Goal: Feedback & Contribution: Contribute content

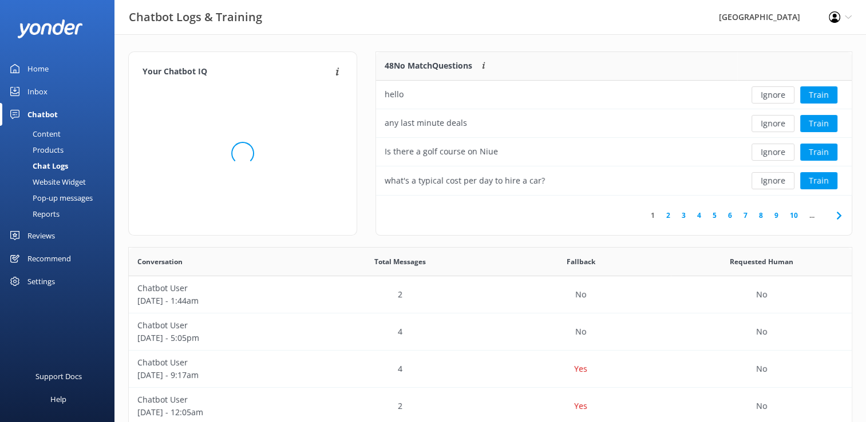
scroll to position [392, 714]
drag, startPoint x: 47, startPoint y: 65, endPoint x: 41, endPoint y: 65, distance: 6.3
click at [47, 65] on div "Home" at bounding box center [37, 68] width 21 height 23
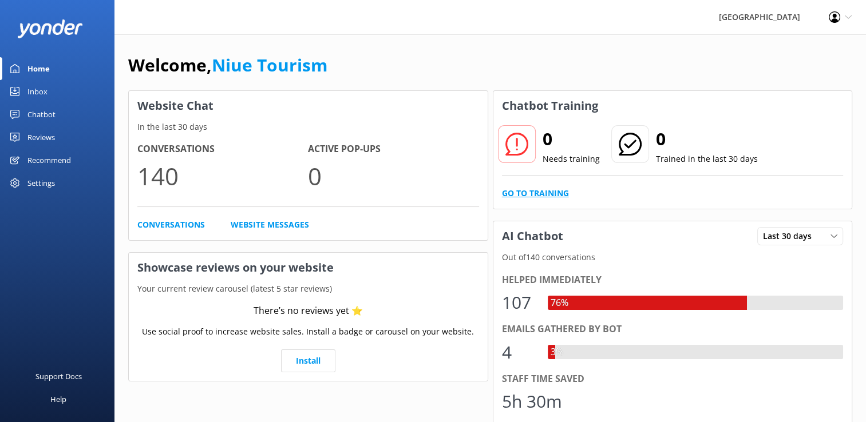
click at [552, 193] on link "Go to Training" at bounding box center [535, 193] width 67 height 13
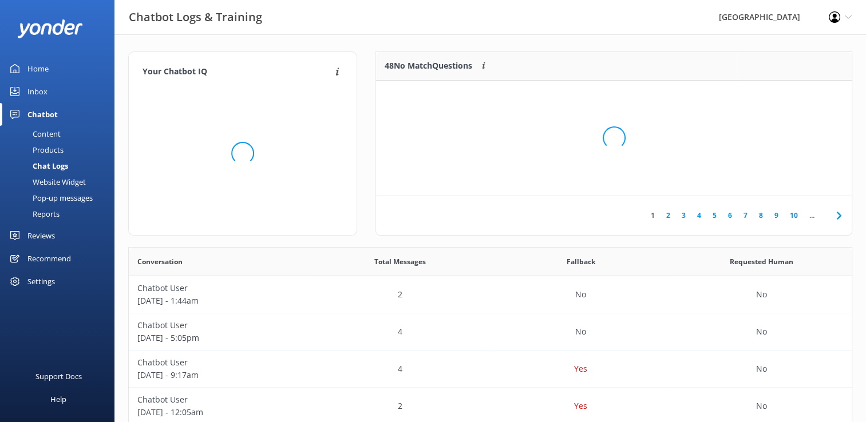
scroll to position [392, 714]
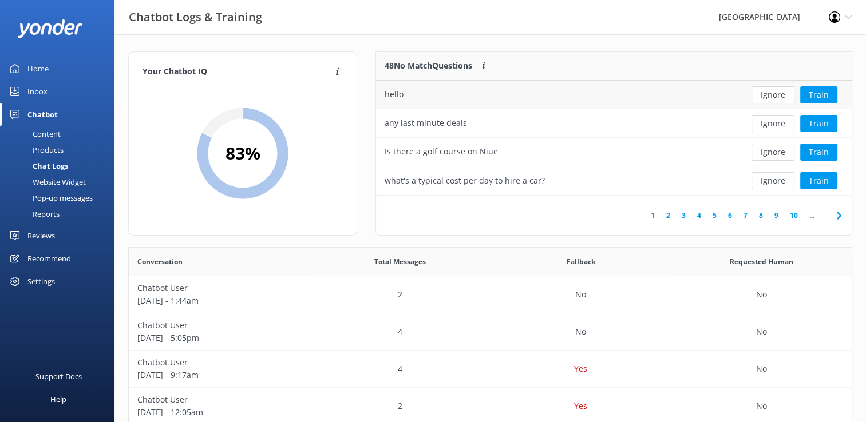
click at [778, 96] on button "Ignore" at bounding box center [772, 94] width 43 height 17
click at [818, 95] on button "Train" at bounding box center [818, 94] width 37 height 17
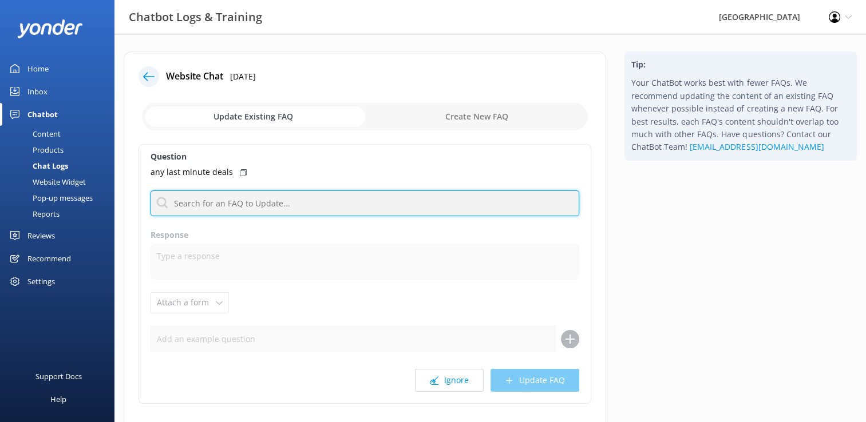
click at [235, 203] on input "text" at bounding box center [364, 204] width 429 height 26
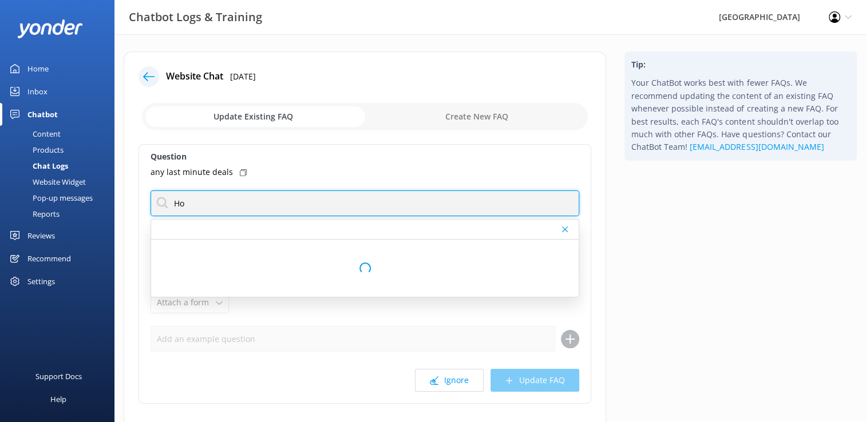
type input "H"
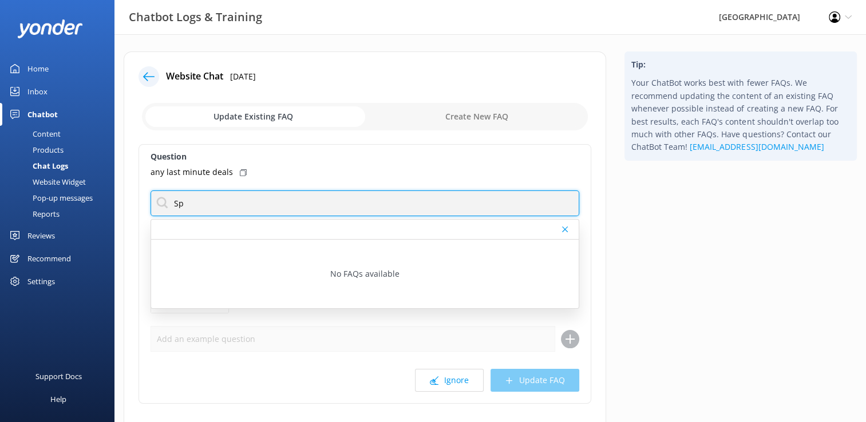
type input "S"
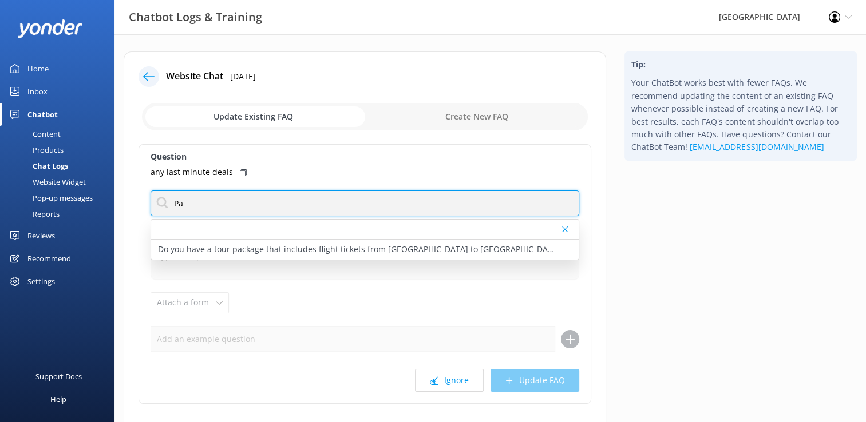
type input "P"
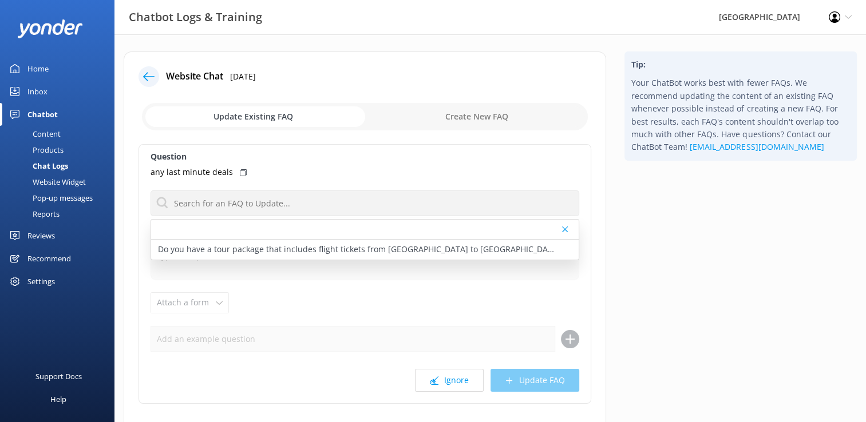
click at [480, 118] on input "checkbox" at bounding box center [365, 116] width 446 height 27
checkbox input "true"
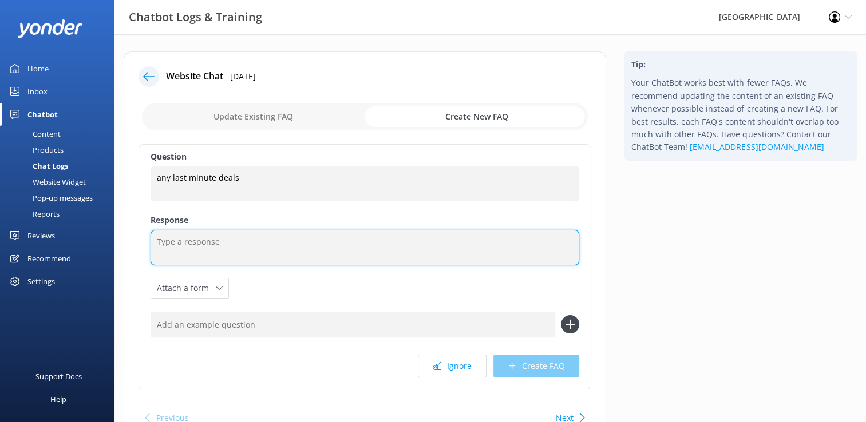
click at [173, 244] on textarea at bounding box center [364, 247] width 429 height 35
paste textarea "[URL][DOMAIN_NAME]"
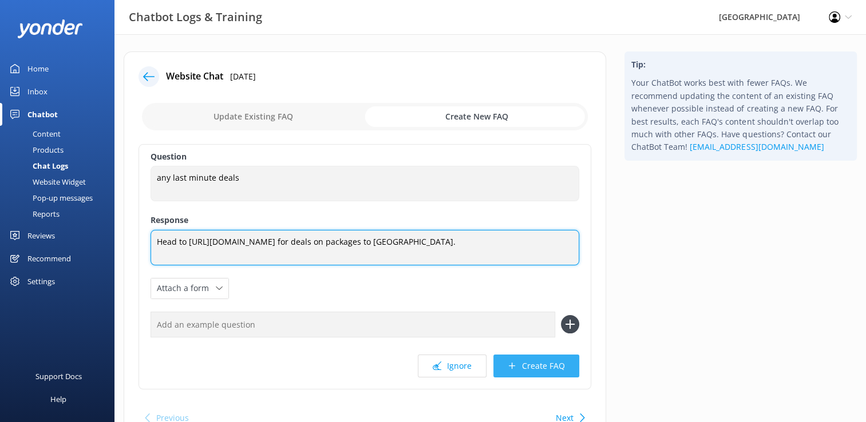
type textarea "Head to [URL][DOMAIN_NAME] for deals on packages to [GEOGRAPHIC_DATA]."
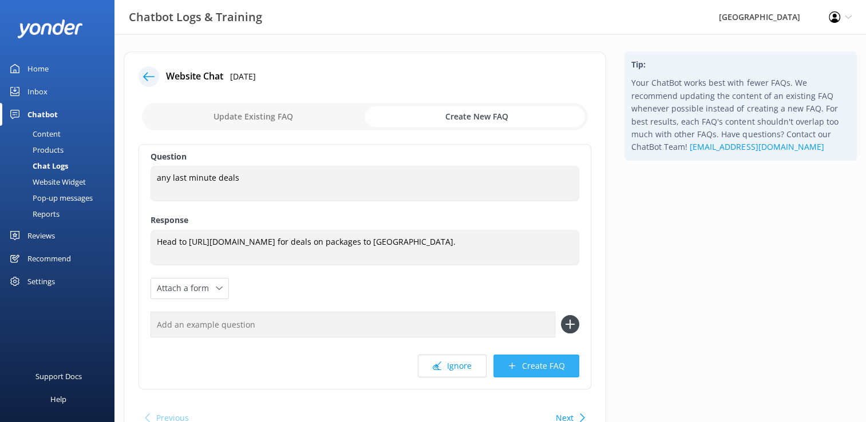
click at [548, 368] on button "Create FAQ" at bounding box center [536, 366] width 86 height 23
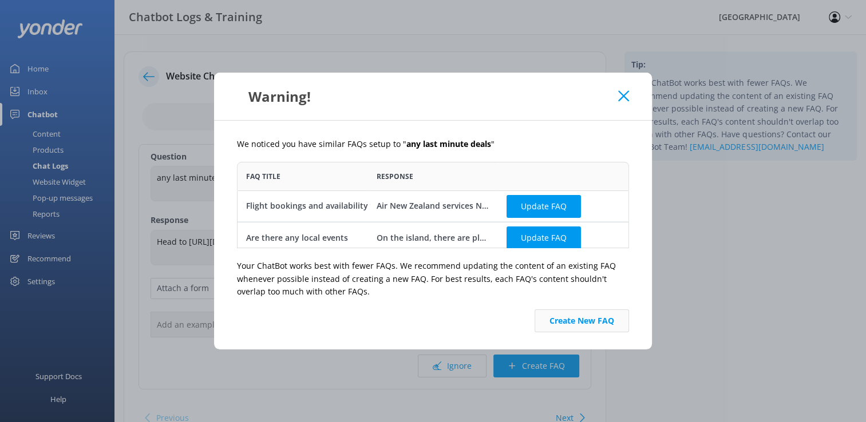
click at [589, 324] on button "Create New FAQ" at bounding box center [581, 321] width 94 height 23
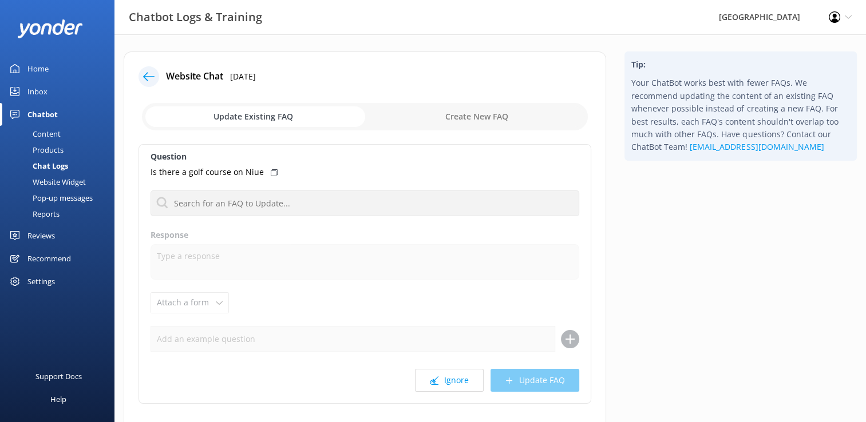
click at [42, 69] on div "Home" at bounding box center [37, 68] width 21 height 23
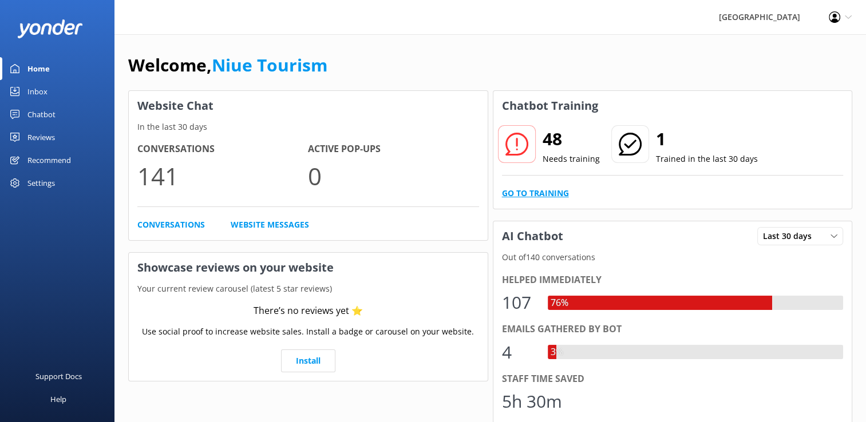
click at [547, 193] on link "Go to Training" at bounding box center [535, 193] width 67 height 13
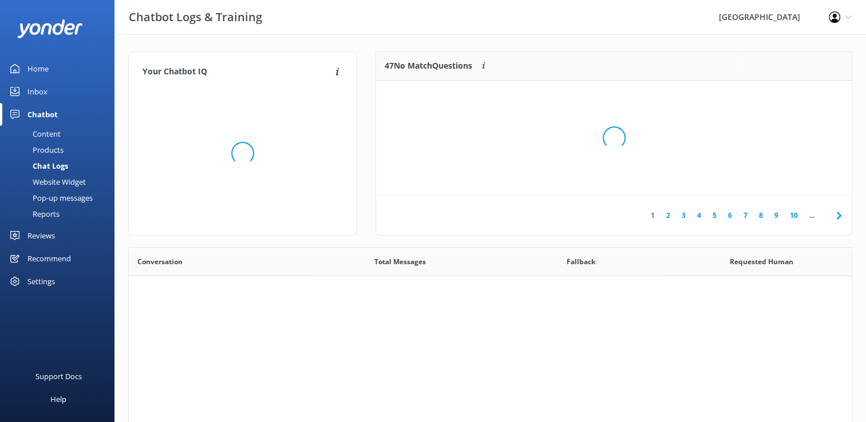
scroll to position [392, 714]
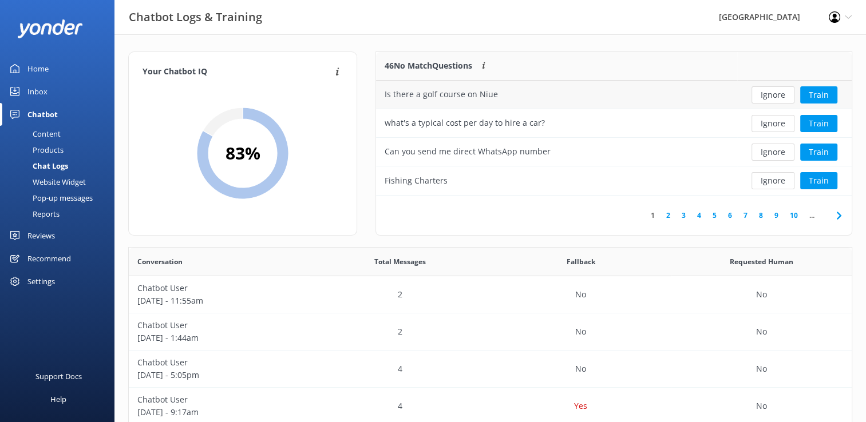
click at [482, 96] on div "Is there a golf course on Niue" at bounding box center [440, 94] width 113 height 13
click at [44, 72] on div "Home" at bounding box center [37, 68] width 21 height 23
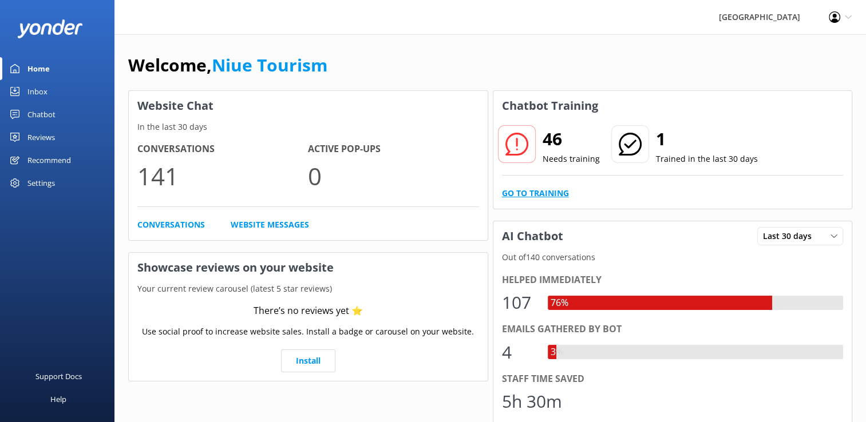
click at [553, 191] on link "Go to Training" at bounding box center [535, 193] width 67 height 13
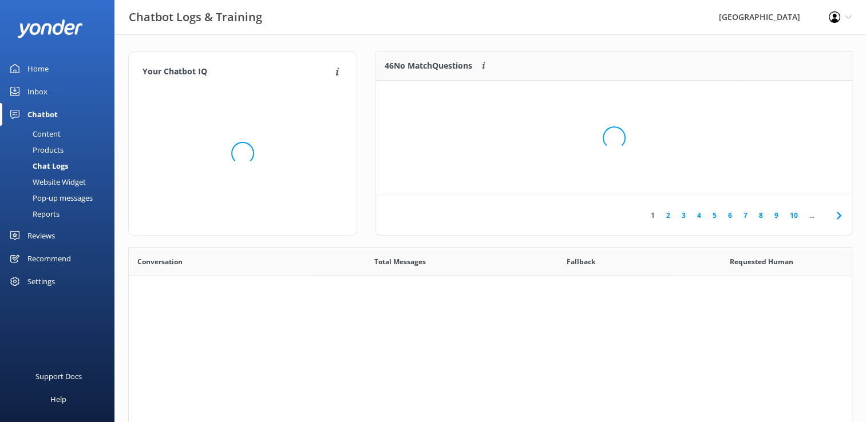
scroll to position [392, 714]
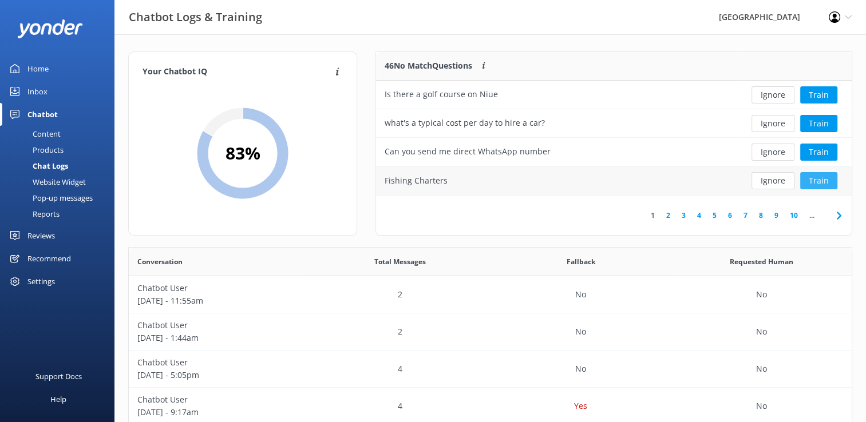
click at [817, 181] on button "Train" at bounding box center [818, 180] width 37 height 17
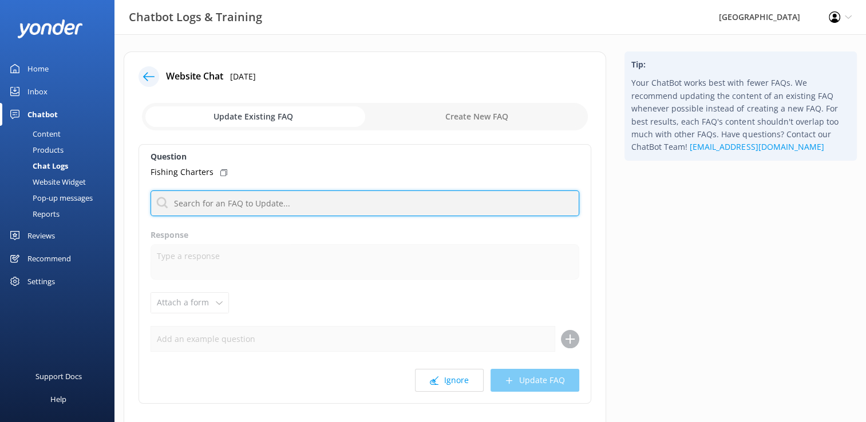
click at [336, 201] on input "text" at bounding box center [364, 204] width 429 height 26
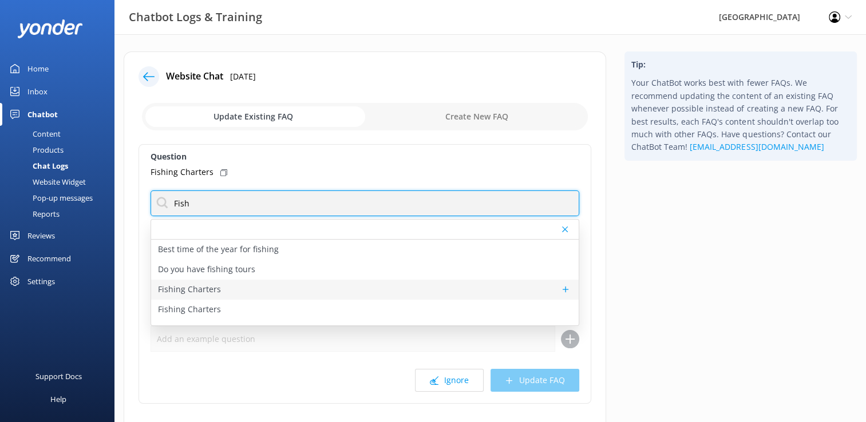
type input "Fish"
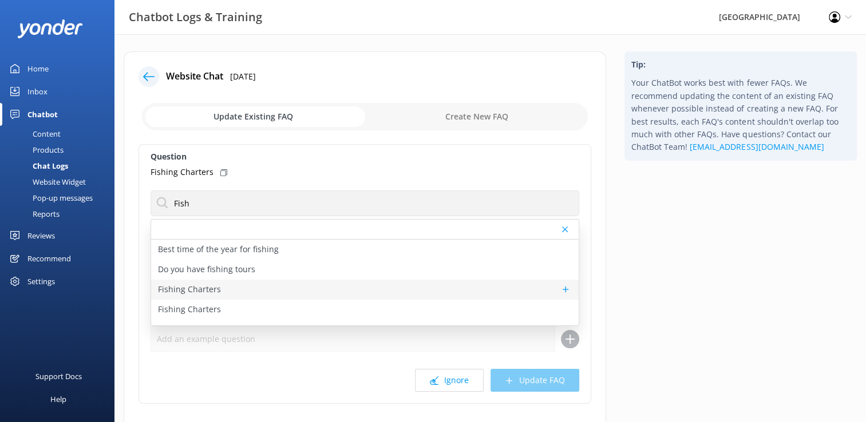
click at [243, 293] on div "Fishing Charters" at bounding box center [364, 290] width 427 height 20
type textarea "There are some great fishing charters in [GEOGRAPHIC_DATA]. Head to our website…"
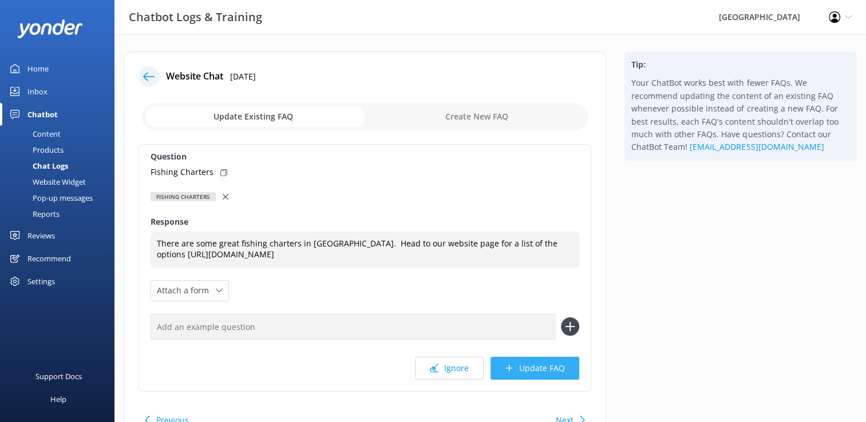
click at [541, 372] on button "Update FAQ" at bounding box center [534, 368] width 89 height 23
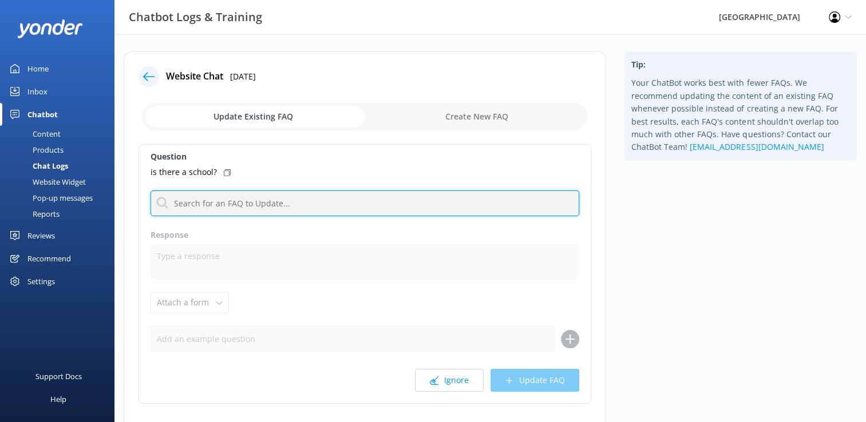
click at [231, 203] on input "text" at bounding box center [364, 204] width 429 height 26
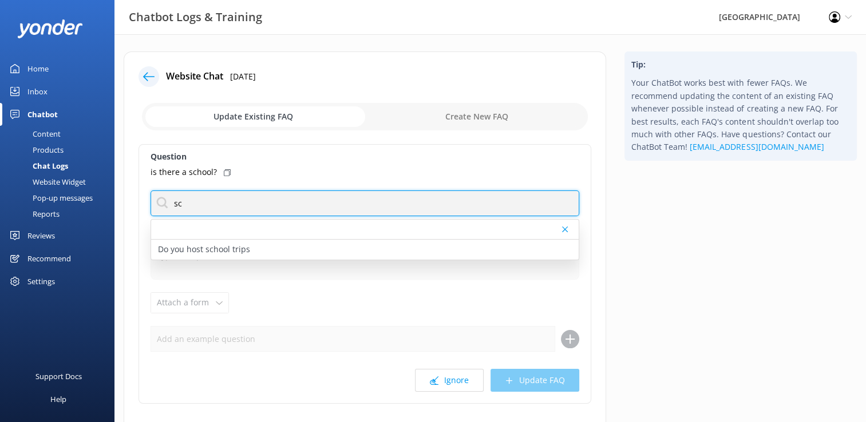
type input "s"
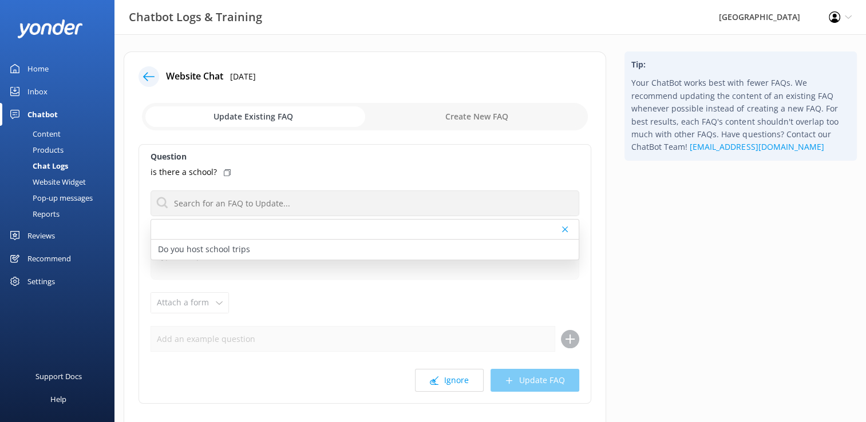
click at [476, 116] on input "checkbox" at bounding box center [365, 116] width 446 height 27
checkbox input "true"
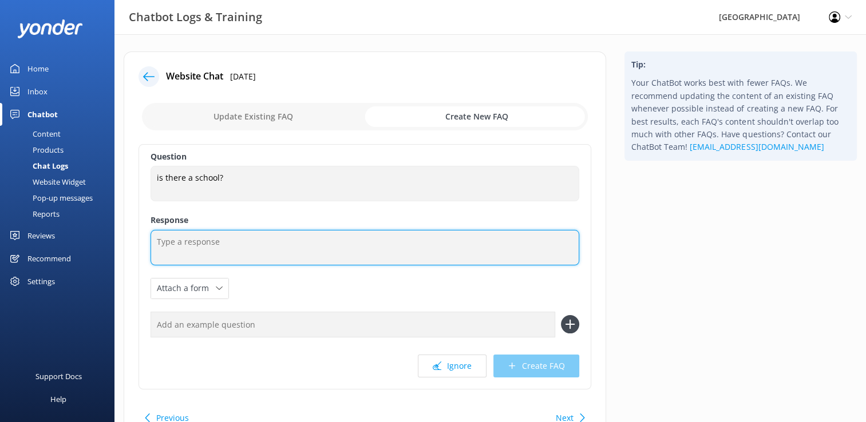
click at [187, 245] on textarea at bounding box center [364, 247] width 429 height 35
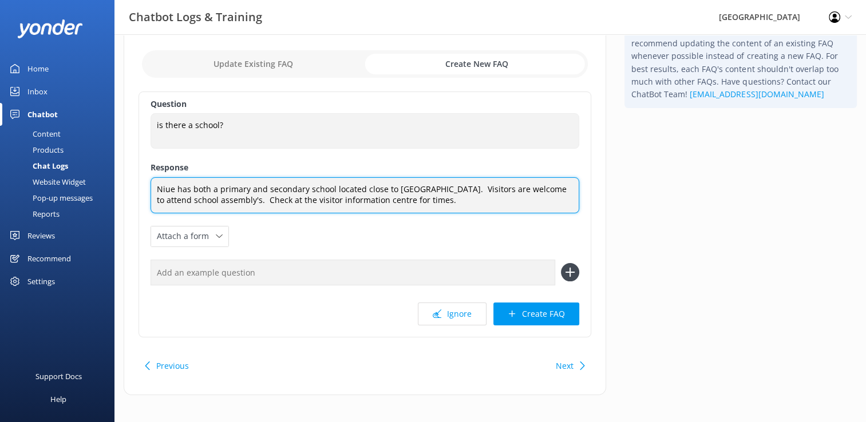
scroll to position [59, 0]
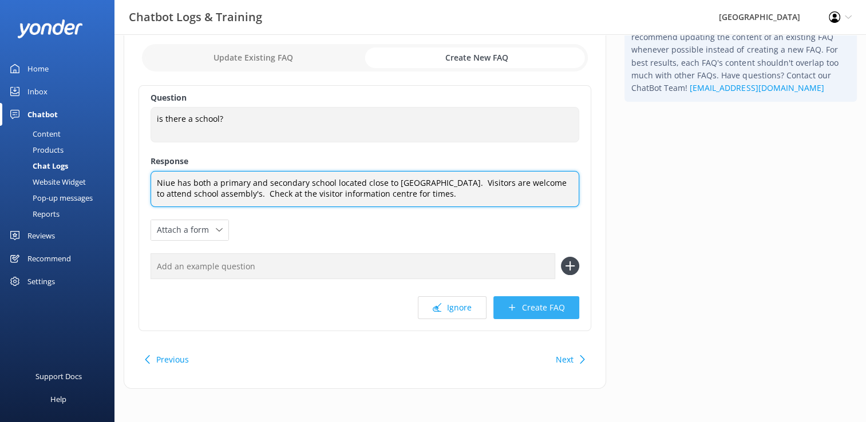
type textarea "Niue has both a primary and secondary school located close to [GEOGRAPHIC_DATA]…"
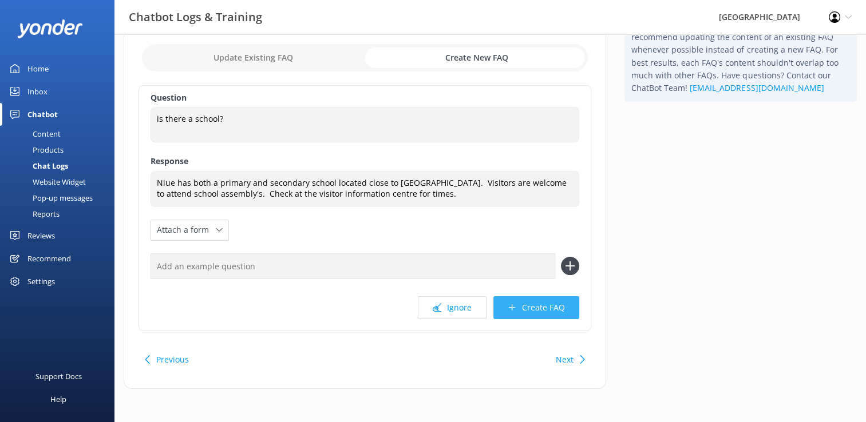
click at [542, 310] on button "Create FAQ" at bounding box center [536, 307] width 86 height 23
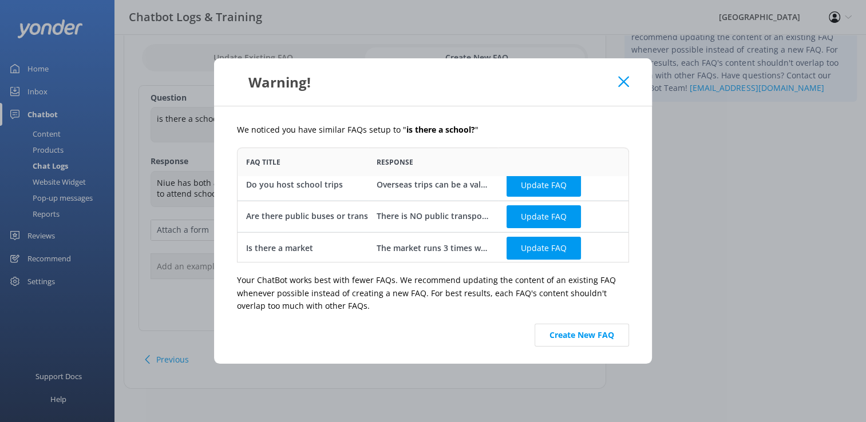
scroll to position [8, 0]
click at [591, 339] on button "Create New FAQ" at bounding box center [581, 335] width 94 height 23
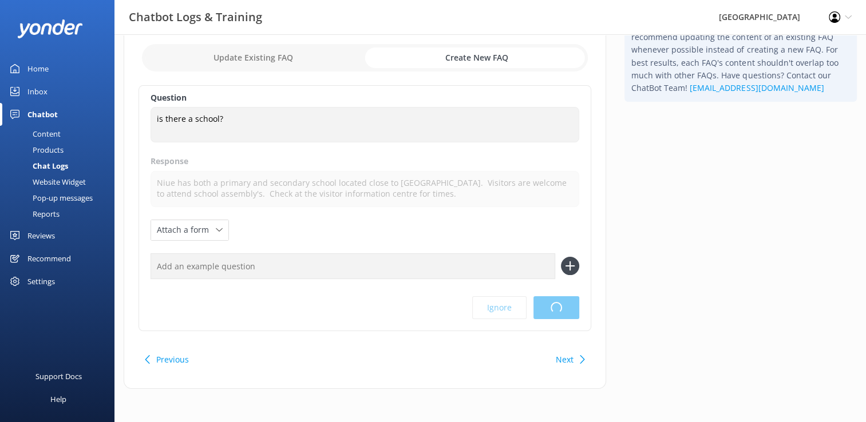
scroll to position [0, 0]
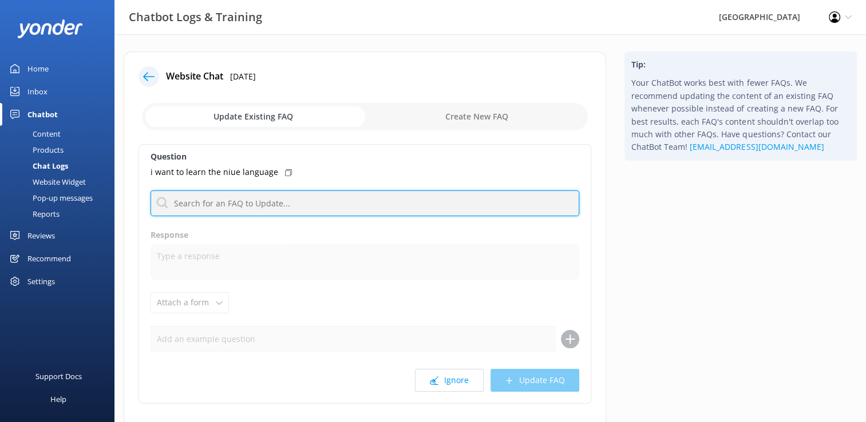
click at [199, 203] on input "text" at bounding box center [364, 204] width 429 height 26
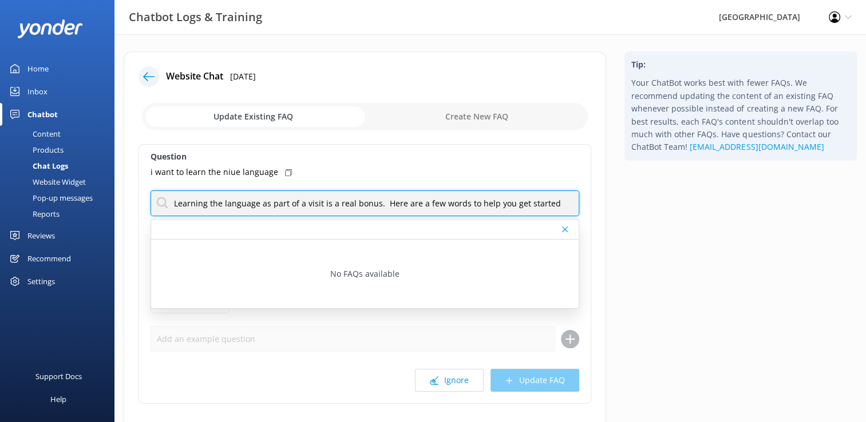
paste input "[URL][DOMAIN_NAME]"
click at [286, 204] on input "Learning the language as part of a visit is a real bonus. Here are a few words …" at bounding box center [364, 204] width 429 height 26
type input "Learning the language as part of a visit is a real bonus. Here are a few words …"
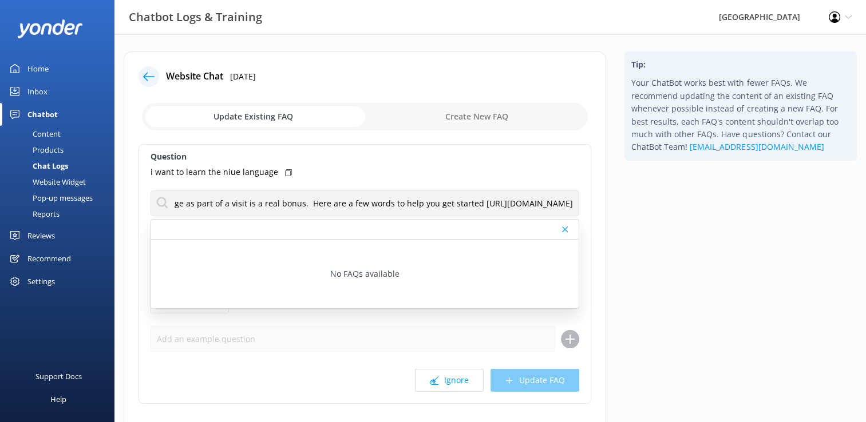
click at [456, 116] on input "checkbox" at bounding box center [365, 116] width 446 height 27
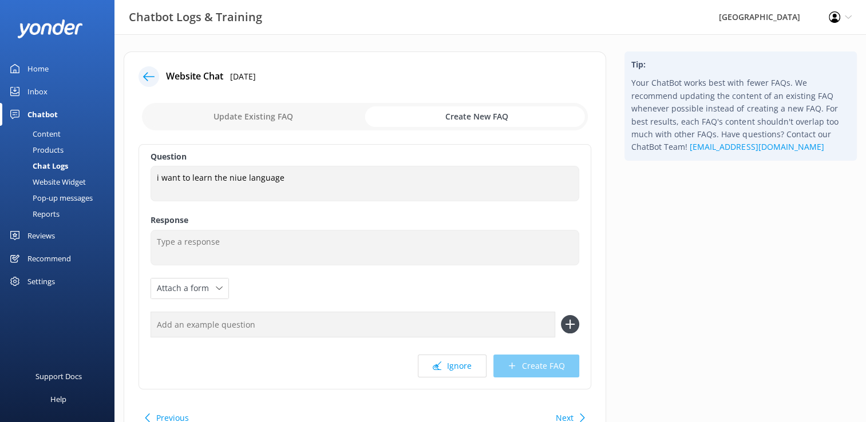
click at [245, 117] on input "checkbox" at bounding box center [365, 116] width 446 height 27
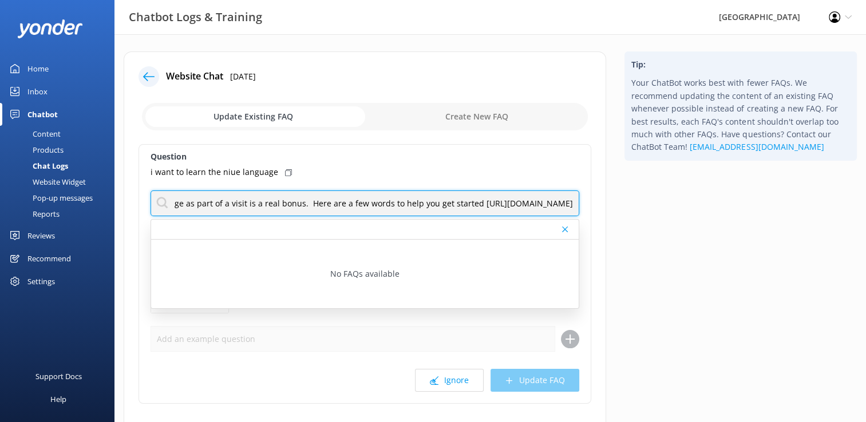
scroll to position [0, 263]
drag, startPoint x: 173, startPoint y: 204, endPoint x: 610, endPoint y: 212, distance: 437.2
click at [610, 212] on div "Website Chat [DATE] Update Existing FAQ Create New FAQ Question i want to learn…" at bounding box center [364, 262] width 501 height 422
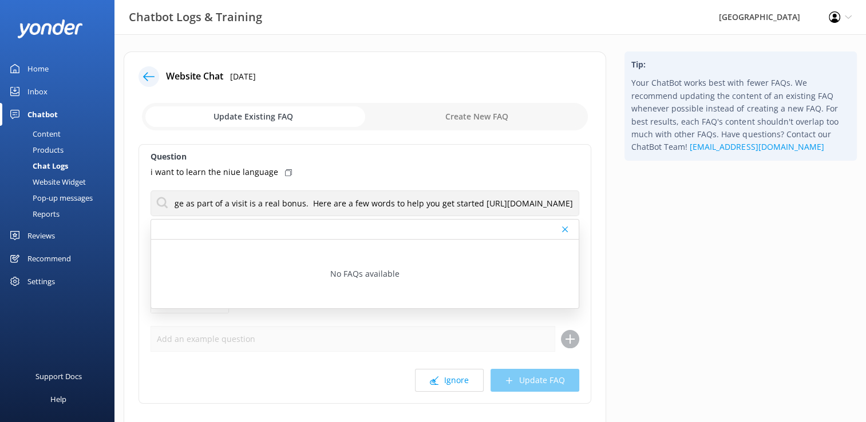
click at [487, 117] on input "checkbox" at bounding box center [365, 116] width 446 height 27
checkbox input "true"
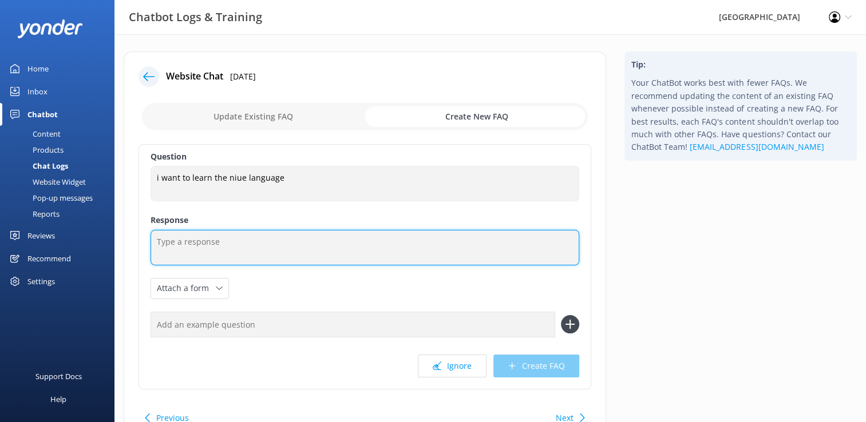
paste textarea "Learning the language as part of a visit is a real bonus. Here are a few words …"
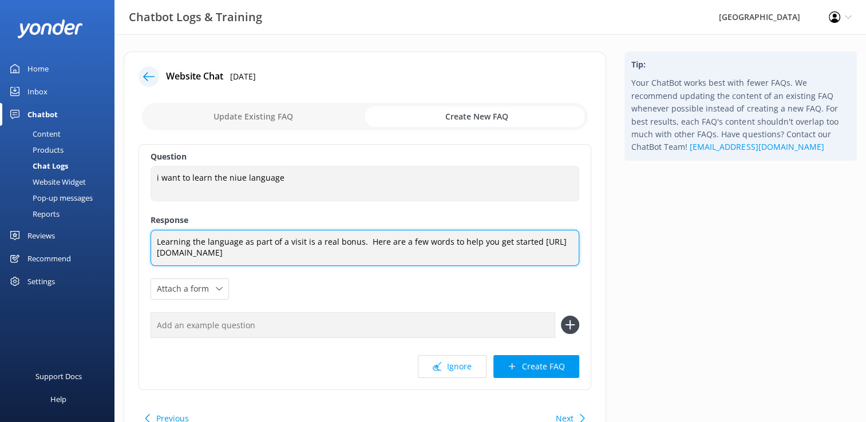
drag, startPoint x: 318, startPoint y: 240, endPoint x: 356, endPoint y: 244, distance: 38.5
click at [356, 244] on textarea "Learning the language as part of a visit is a real bonus. Here are a few words …" at bounding box center [364, 248] width 429 height 36
click at [156, 254] on textarea "Learning the language as part of a visit is a great thing to do. Here are a few…" at bounding box center [364, 248] width 429 height 36
type textarea "Learning the language as part of a visit is a great thing to do. Here are a few…"
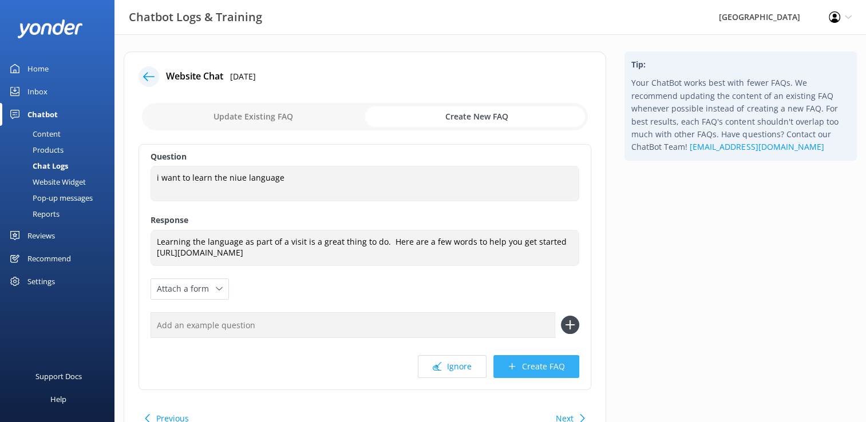
click at [538, 367] on button "Create FAQ" at bounding box center [536, 366] width 86 height 23
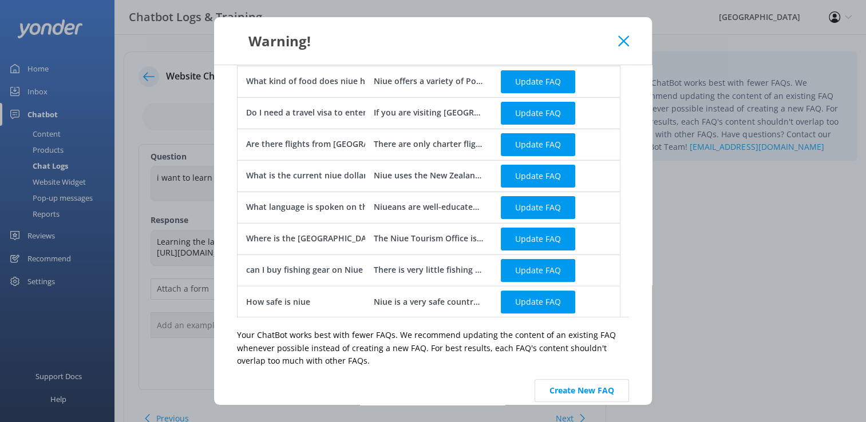
scroll to position [375, 0]
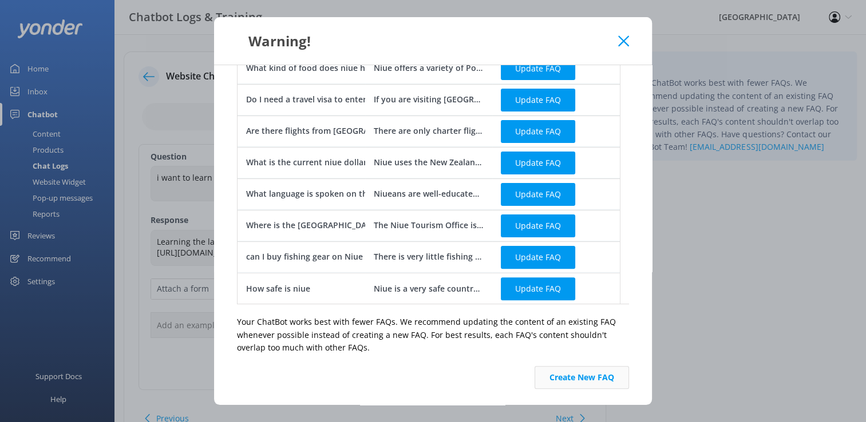
click at [584, 378] on button "Create New FAQ" at bounding box center [581, 377] width 94 height 23
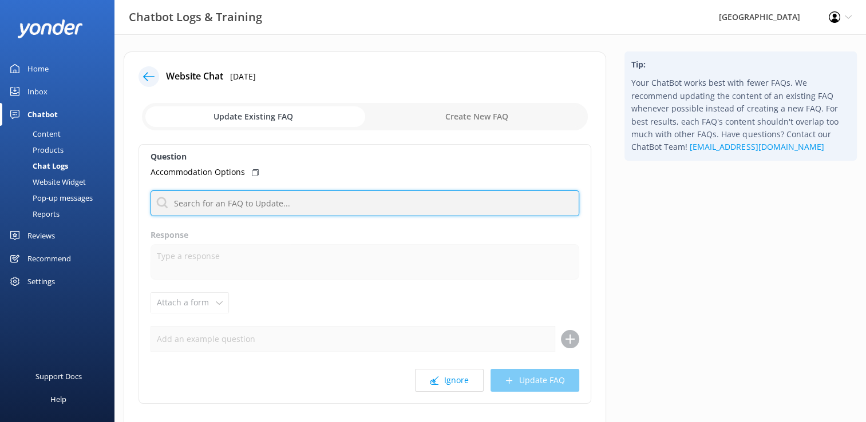
click at [257, 204] on input "text" at bounding box center [364, 204] width 429 height 26
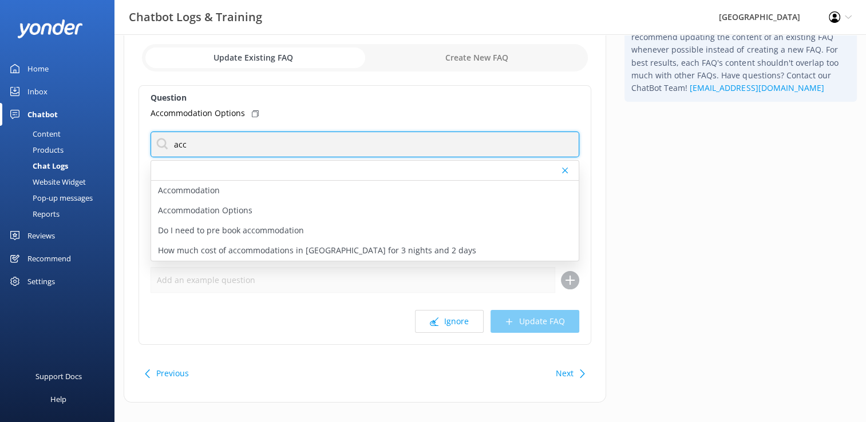
scroll to position [73, 0]
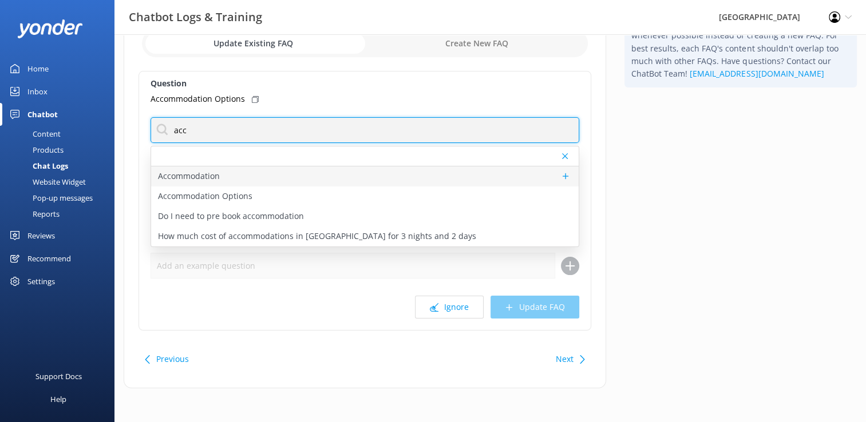
type input "acc"
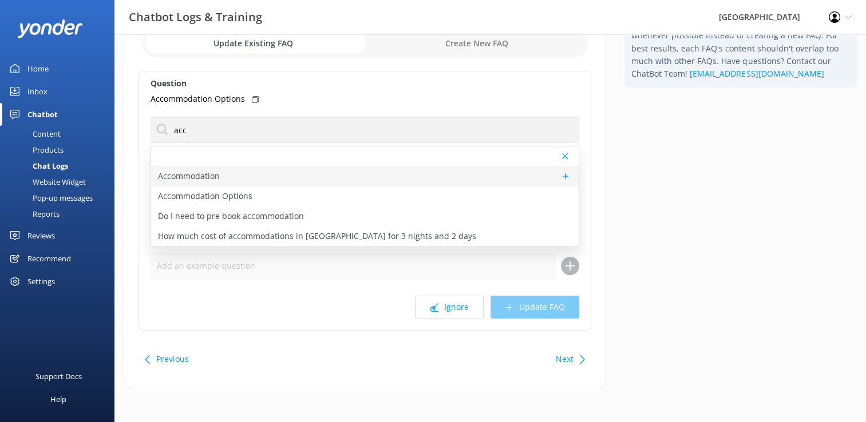
click at [197, 179] on p "Accommodation" at bounding box center [189, 176] width 62 height 13
type textarea "There are lots of accommodation options available for every budget and need. Fr…"
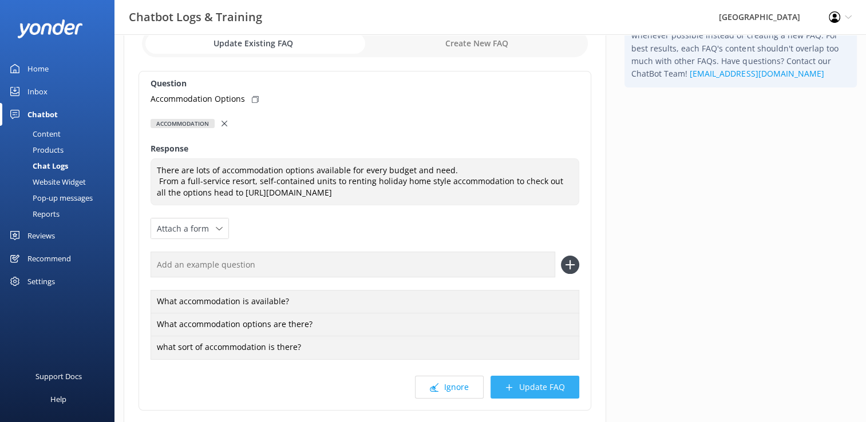
click at [547, 386] on button "Update FAQ" at bounding box center [534, 387] width 89 height 23
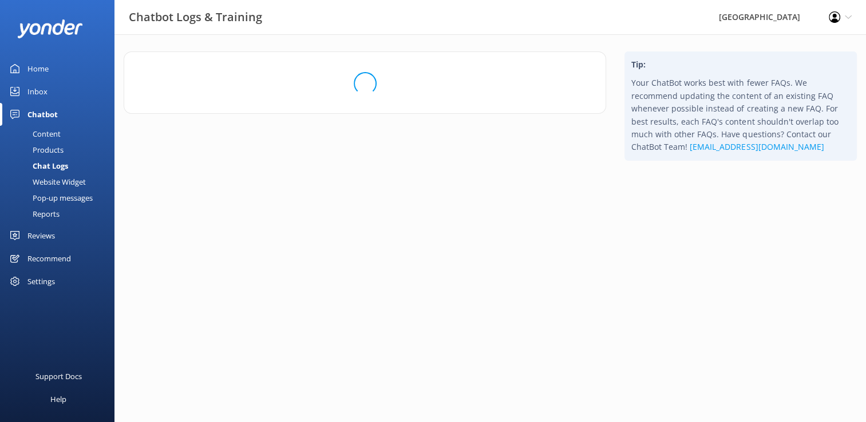
scroll to position [0, 0]
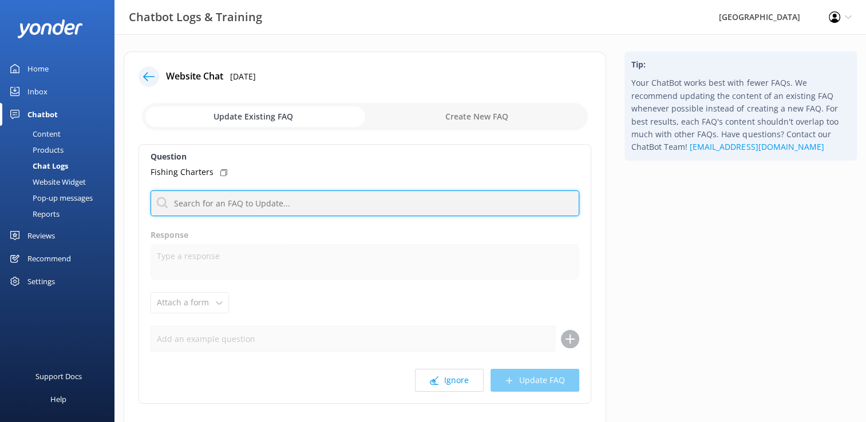
click at [231, 203] on input "text" at bounding box center [364, 204] width 429 height 26
type input "fi"
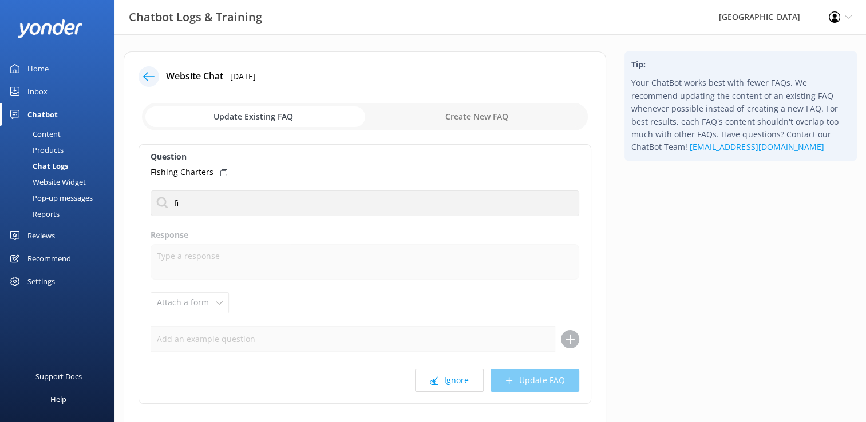
click at [233, 117] on input "checkbox" at bounding box center [365, 116] width 446 height 27
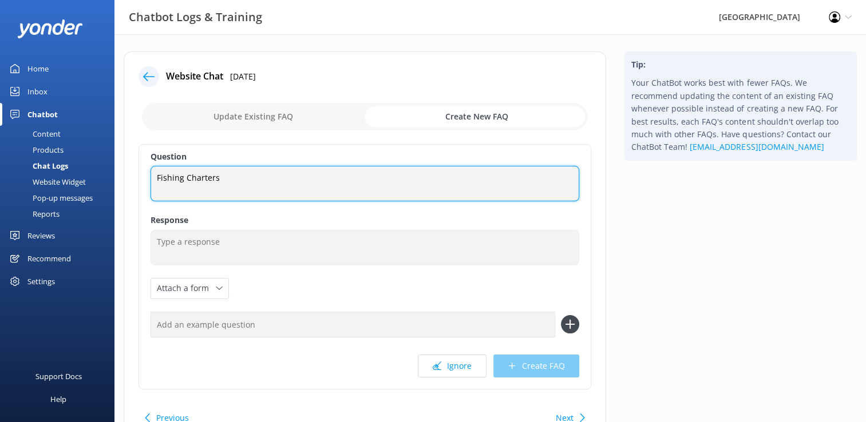
click at [229, 173] on textarea "Fishing Charters" at bounding box center [364, 183] width 429 height 35
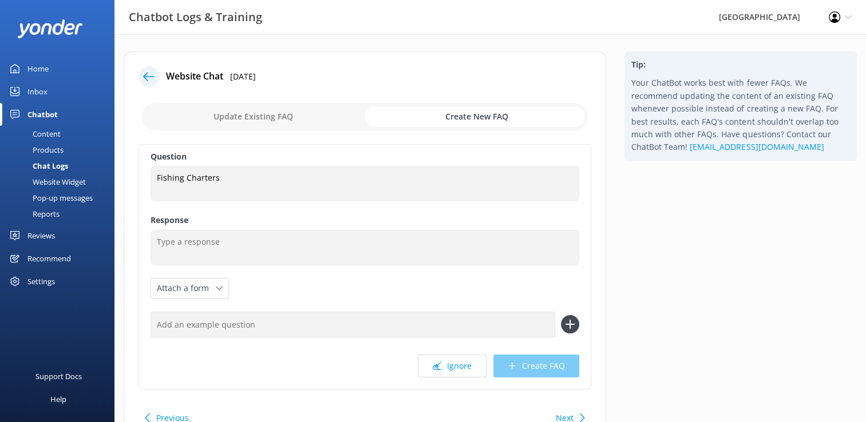
click at [279, 117] on input "checkbox" at bounding box center [365, 116] width 446 height 27
checkbox input "false"
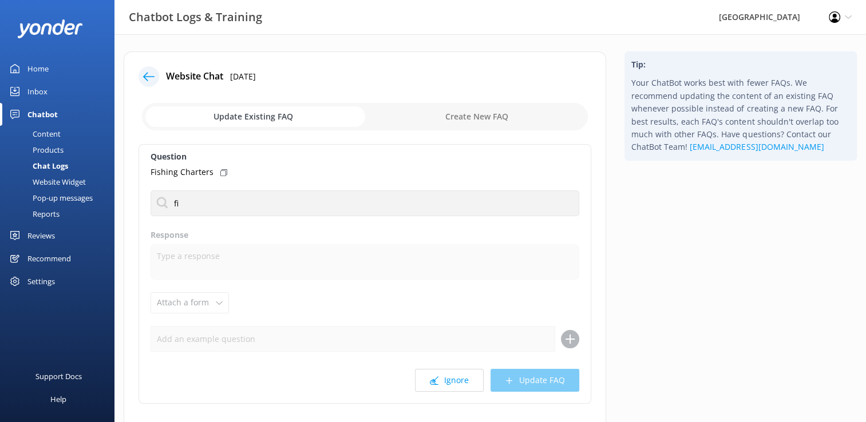
click at [41, 68] on div "Home" at bounding box center [37, 68] width 21 height 23
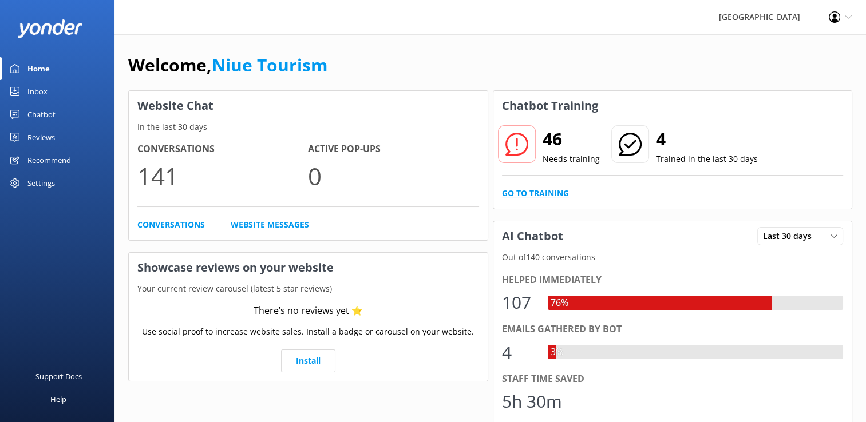
click at [547, 194] on link "Go to Training" at bounding box center [535, 193] width 67 height 13
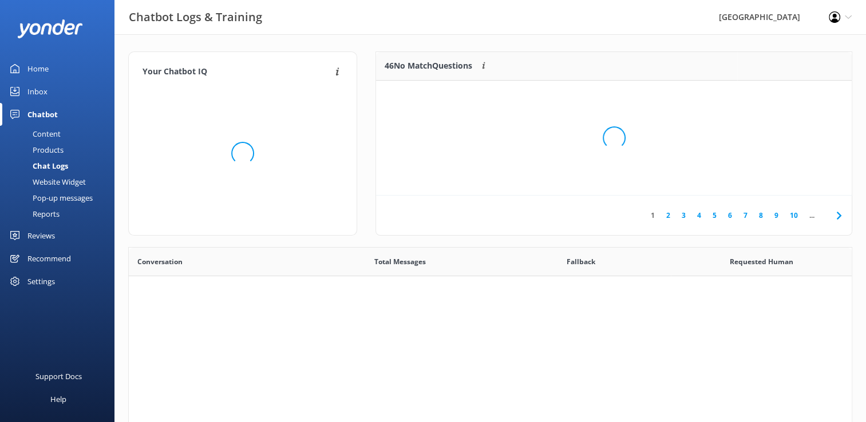
scroll to position [392, 714]
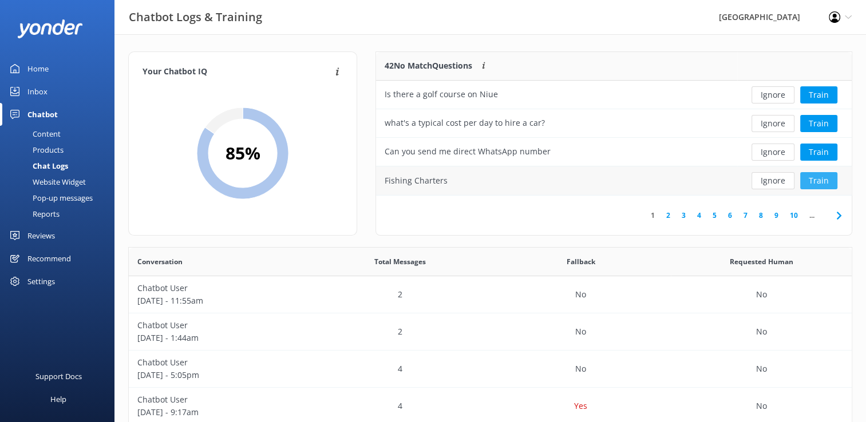
click at [820, 181] on button "Train" at bounding box center [818, 180] width 37 height 17
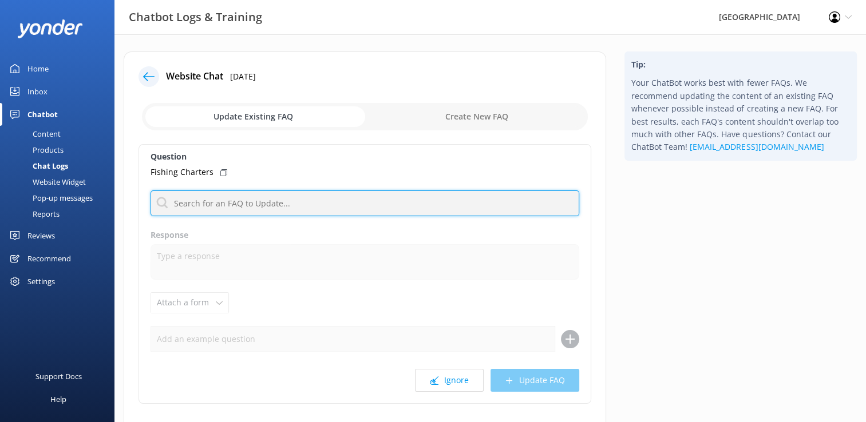
click at [236, 204] on input "text" at bounding box center [364, 204] width 429 height 26
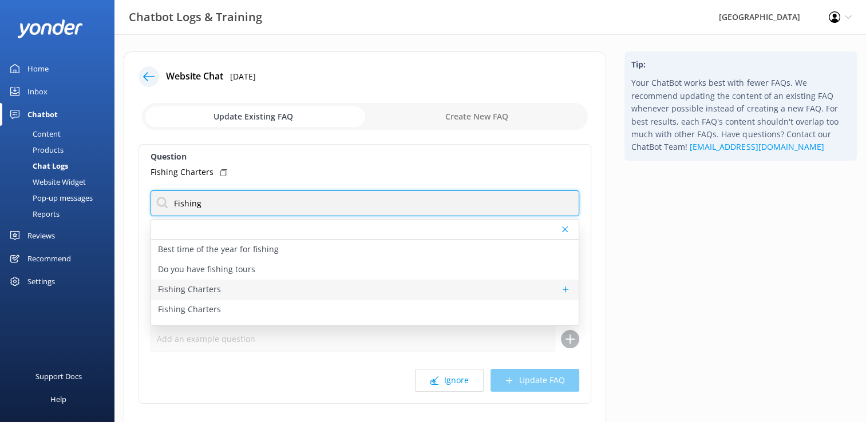
type input "Fishing"
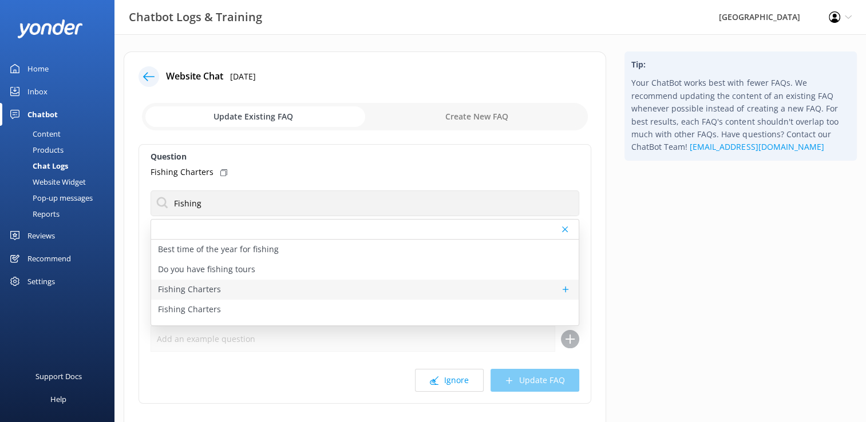
click at [219, 292] on div "Fishing Charters" at bounding box center [364, 290] width 427 height 20
type textarea "There are some great fishing charters in [GEOGRAPHIC_DATA]. Head to our website…"
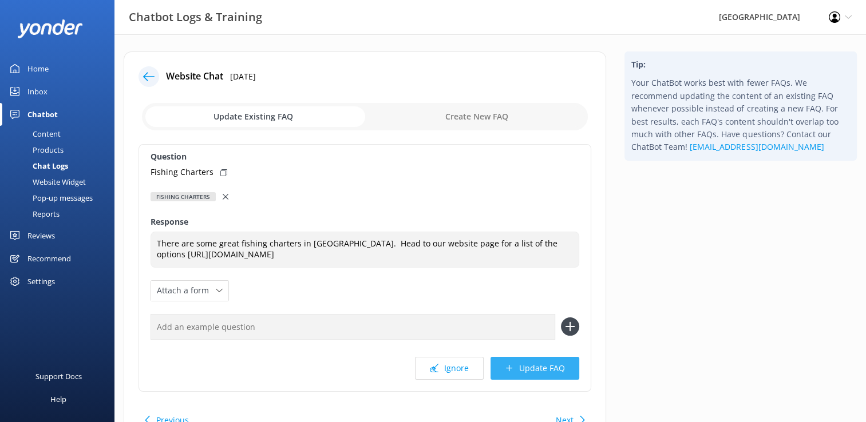
click at [543, 372] on button "Update FAQ" at bounding box center [534, 368] width 89 height 23
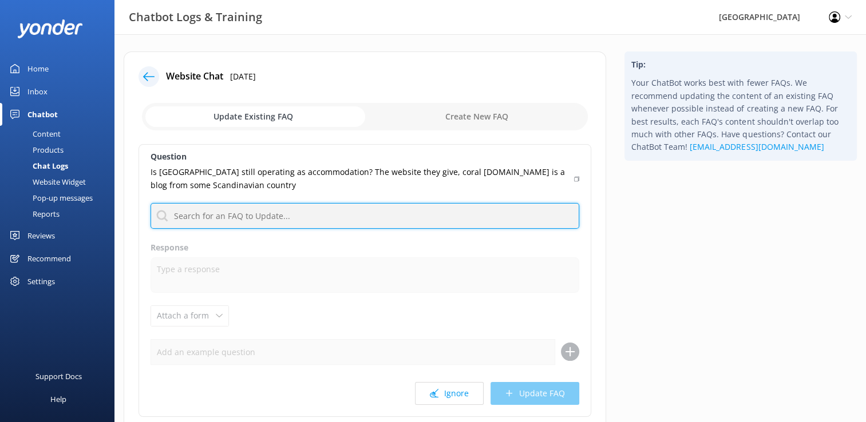
click at [213, 216] on input "text" at bounding box center [364, 216] width 429 height 26
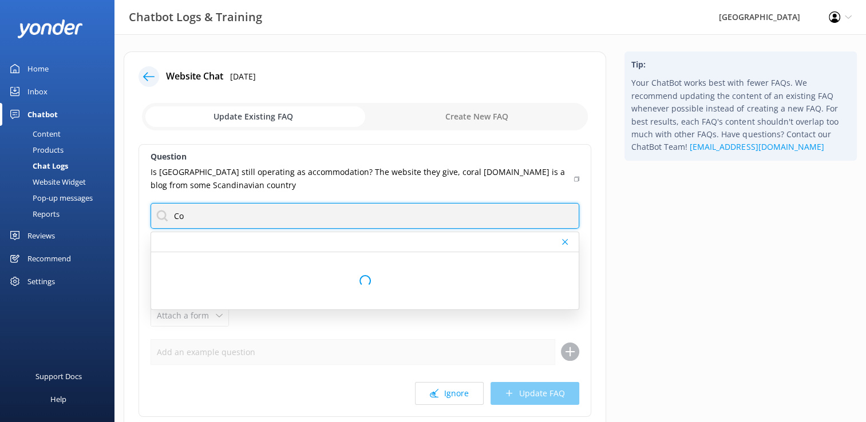
type input "C"
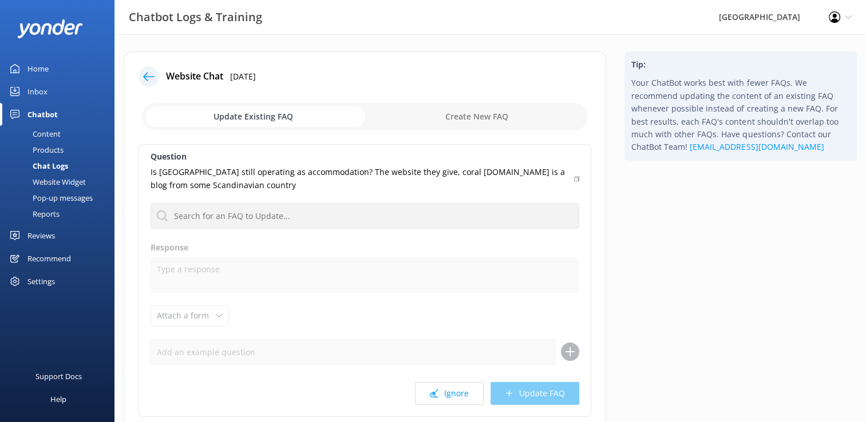
click at [486, 119] on input "checkbox" at bounding box center [365, 116] width 446 height 27
checkbox input "true"
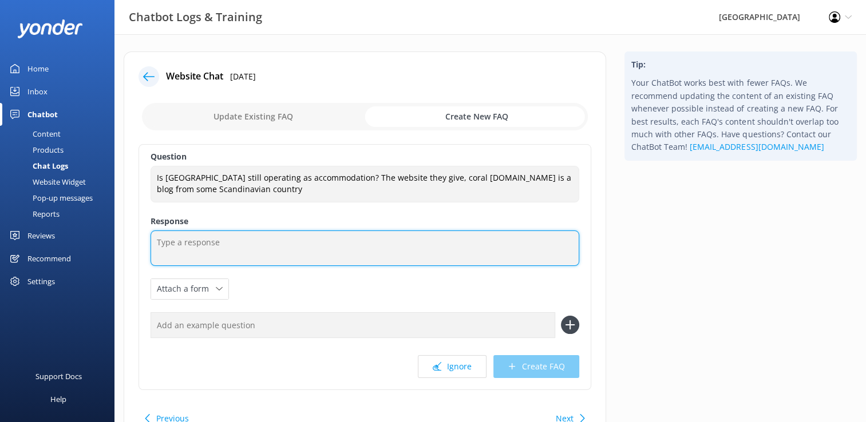
click at [197, 246] on textarea at bounding box center [364, 248] width 429 height 35
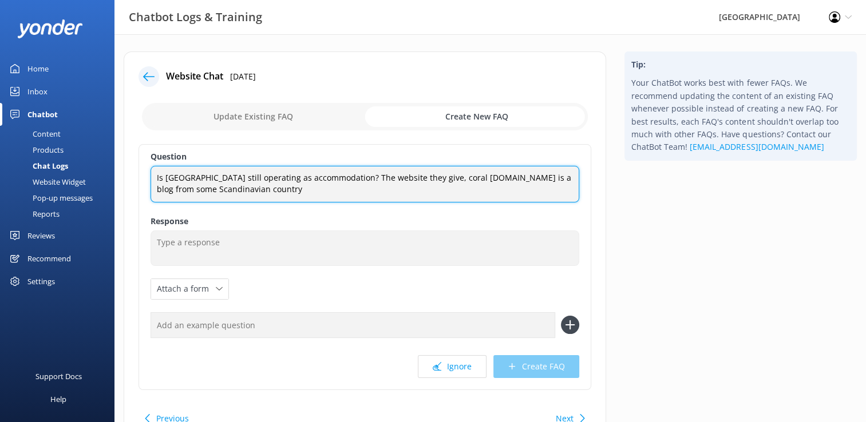
drag, startPoint x: 351, startPoint y: 179, endPoint x: 595, endPoint y: 187, distance: 243.9
click at [595, 187] on div "Website Chat [DATE] Update Existing FAQ Create New FAQ Question Is [GEOGRAPHIC_…" at bounding box center [365, 249] width 482 height 397
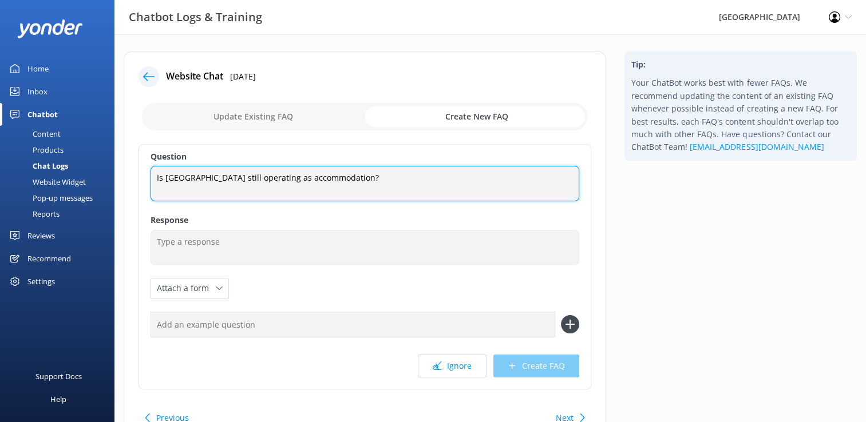
type textarea "Is [GEOGRAPHIC_DATA] still operating as accommodation?"
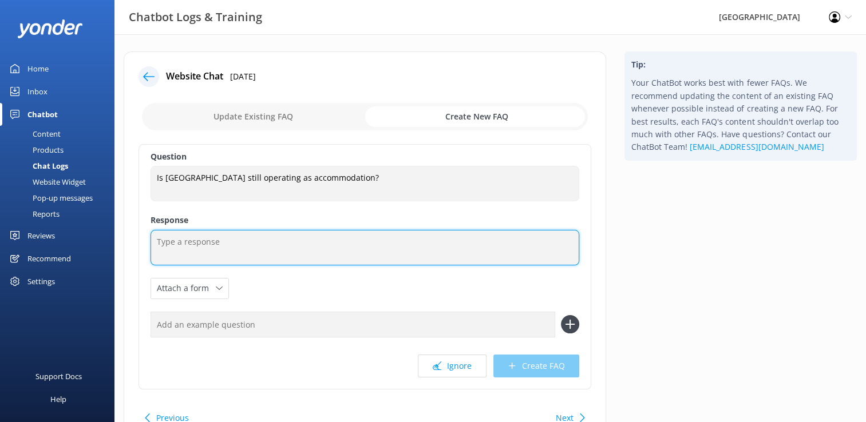
click at [174, 240] on textarea at bounding box center [364, 247] width 429 height 35
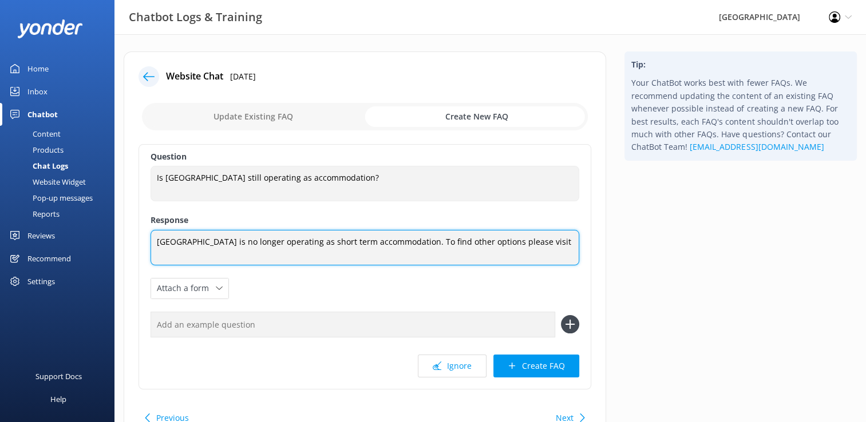
click at [537, 244] on textarea "[GEOGRAPHIC_DATA] is no longer operating as short term accommodation. To find o…" at bounding box center [364, 247] width 429 height 35
paste textarea "[URL][DOMAIN_NAME]"
type textarea "[GEOGRAPHIC_DATA] is no longer operating as short term accommodation. To find o…"
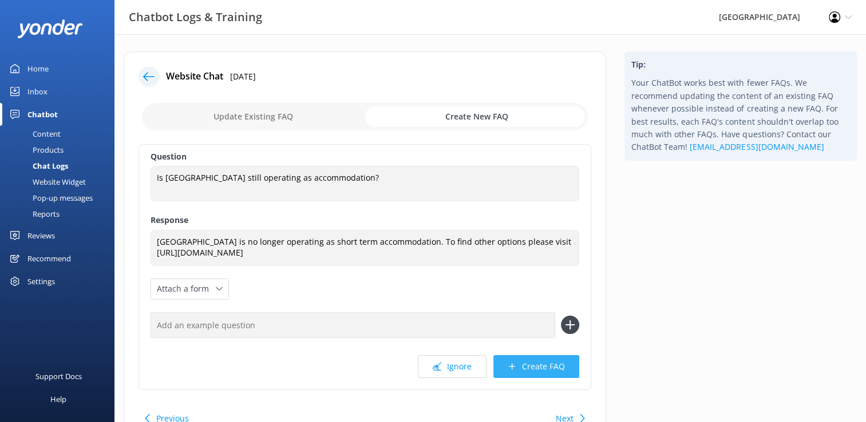
click at [543, 370] on button "Create FAQ" at bounding box center [536, 366] width 86 height 23
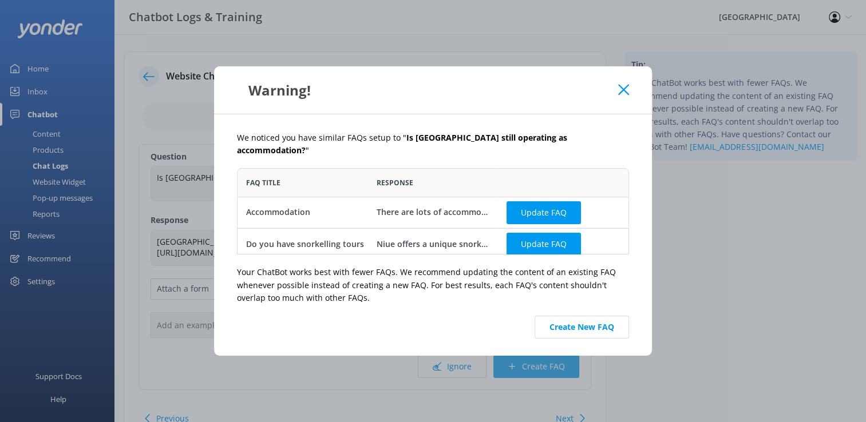
scroll to position [77, 383]
click at [589, 323] on button "Create New FAQ" at bounding box center [581, 327] width 94 height 23
